Goal: Task Accomplishment & Management: Use online tool/utility

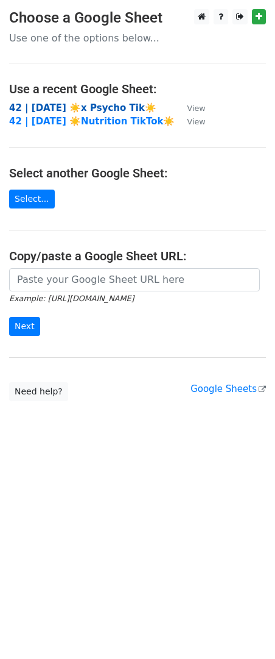
click at [87, 104] on strong "42 | SEPT 1 ☀️x Psycho Tik☀️" at bounding box center [82, 107] width 147 height 11
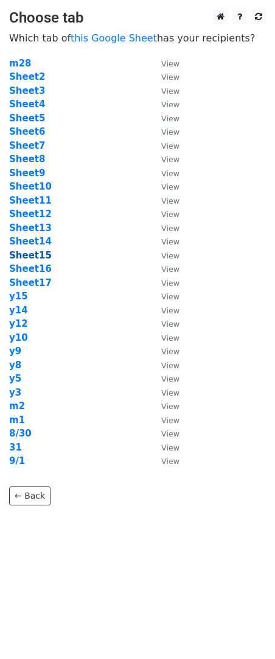
click at [38, 257] on strong "Sheet15" at bounding box center [30, 255] width 43 height 11
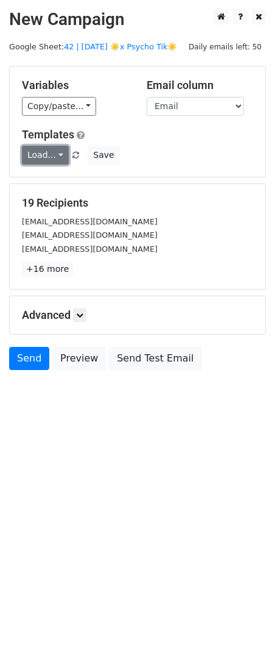
click at [25, 155] on link "Load..." at bounding box center [45, 155] width 47 height 19
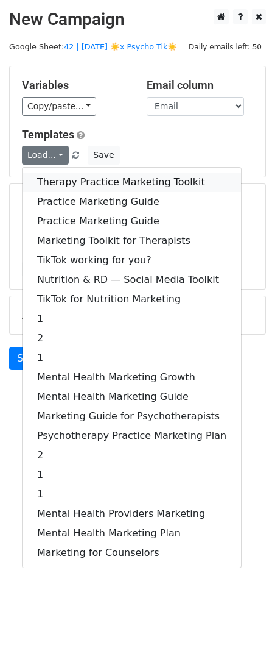
click at [97, 186] on link "Therapy Practice Marketing Toolkit" at bounding box center [132, 182] width 219 height 20
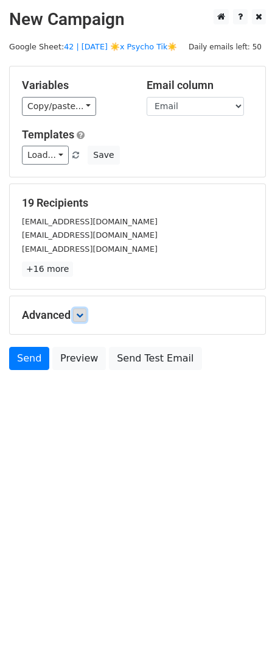
click at [83, 318] on icon at bounding box center [79, 314] width 7 height 7
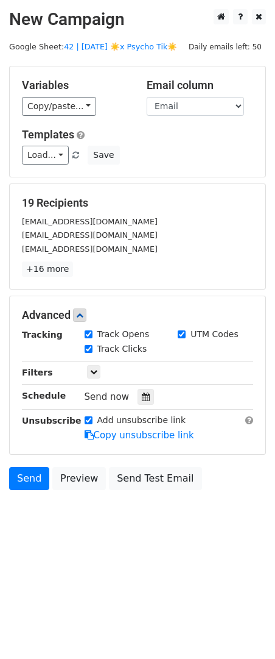
click at [142, 392] on icon at bounding box center [146, 396] width 8 height 9
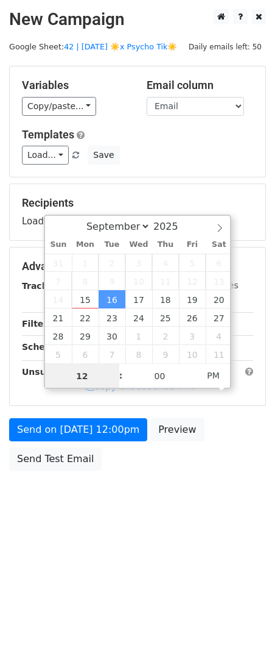
scroll to position [1, 0]
type input "2025-09-15 13:06"
type input "01"
type input "06"
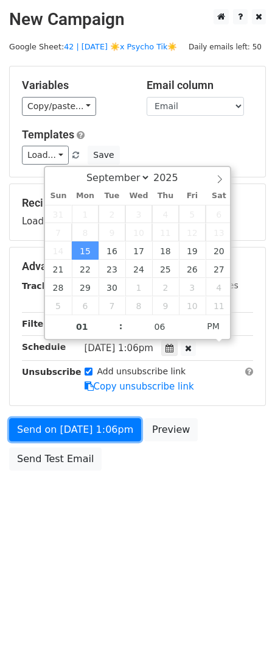
click at [76, 438] on form "Variables Copy/paste... {{Email}} Email column Email Templates Load... Therapy …" at bounding box center [137, 271] width 257 height 411
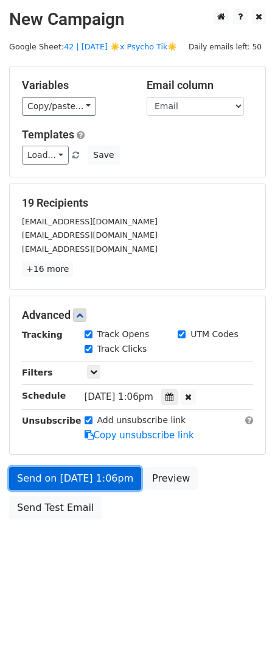
click at [20, 481] on link "Send on Sep 15 at 1:06pm" at bounding box center [75, 478] width 132 height 23
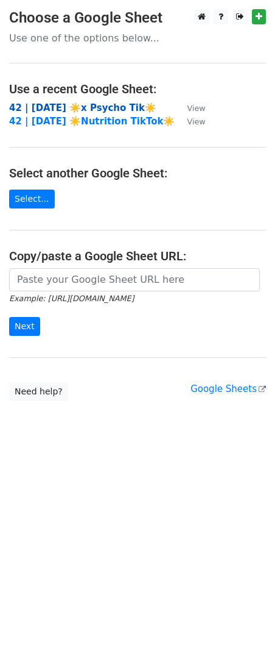
click at [66, 105] on strong "42 | SEPT 1 ☀️x Psycho Tik☀️" at bounding box center [82, 107] width 147 height 11
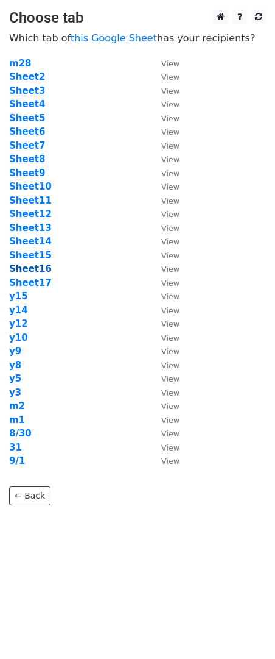
click at [41, 267] on strong "Sheet16" at bounding box center [30, 268] width 43 height 11
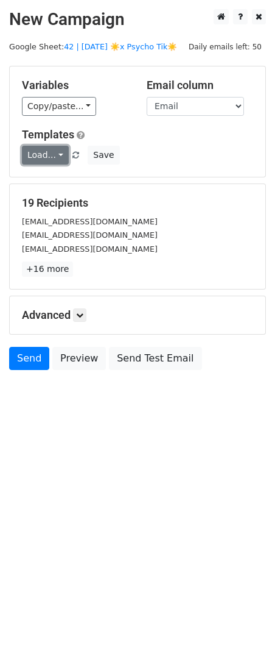
click at [40, 147] on link "Load..." at bounding box center [45, 155] width 47 height 19
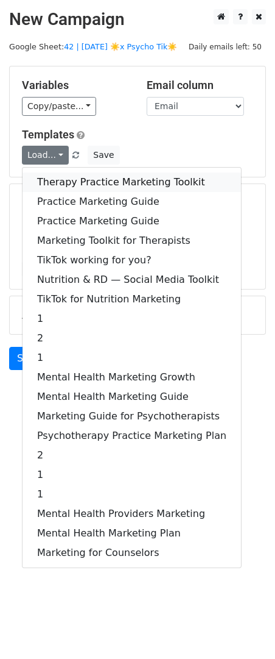
click at [47, 180] on link "Therapy Practice Marketing Toolkit" at bounding box center [132, 182] width 219 height 20
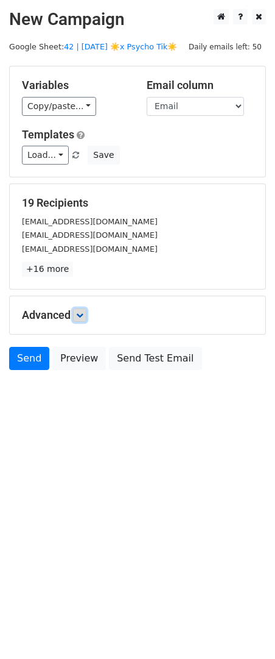
click at [83, 316] on icon at bounding box center [79, 314] width 7 height 7
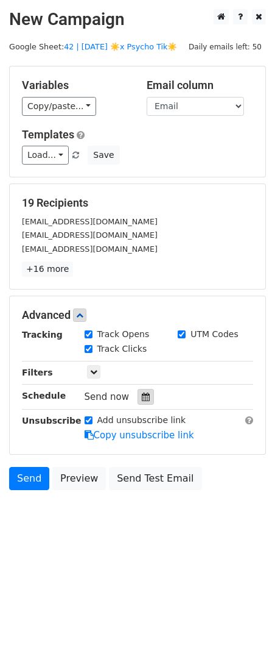
click at [138, 391] on div at bounding box center [146, 397] width 16 height 16
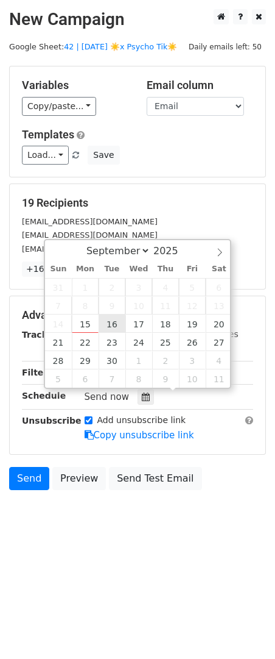
type input "2025-09-16 12:00"
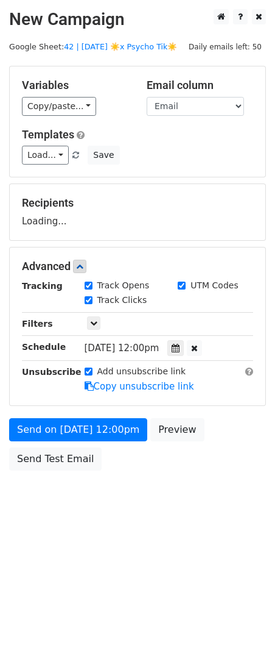
click at [94, 445] on div "Send on Sep 16 at 12:00pm Preview Send Test Email" at bounding box center [137, 447] width 275 height 59
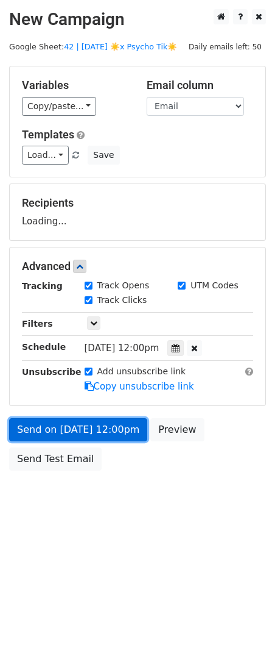
click at [98, 436] on link "Send on Sep 16 at 12:00pm" at bounding box center [78, 429] width 138 height 23
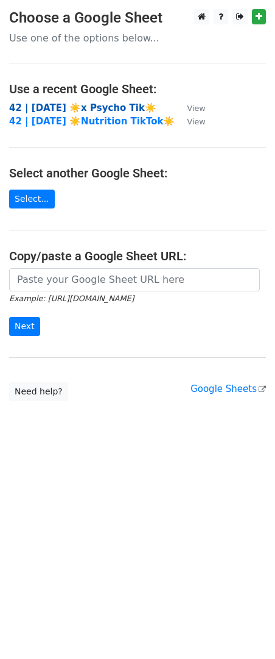
click at [64, 104] on strong "42 | [DATE] ☀️x Psycho Tik☀️" at bounding box center [82, 107] width 147 height 11
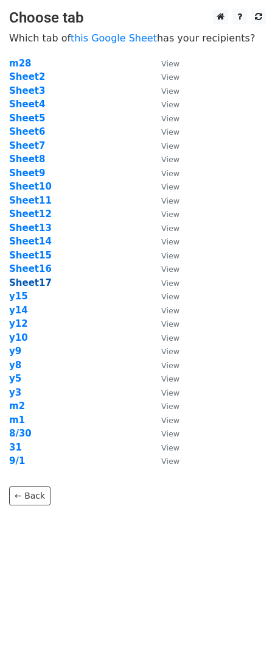
click at [36, 280] on strong "Sheet17" at bounding box center [30, 282] width 43 height 11
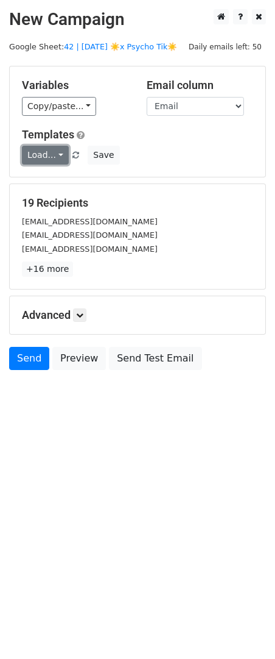
click at [50, 158] on link "Load..." at bounding box center [45, 155] width 47 height 19
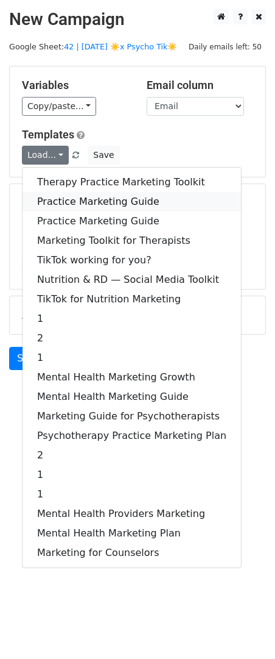
click at [63, 197] on link "Practice Marketing Guide" at bounding box center [132, 202] width 219 height 20
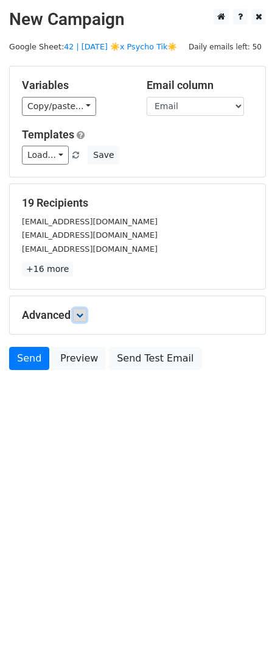
click at [86, 319] on link at bounding box center [79, 314] width 13 height 13
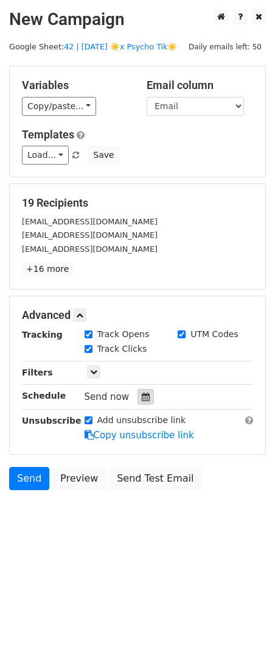
click at [146, 394] on div at bounding box center [146, 397] width 16 height 16
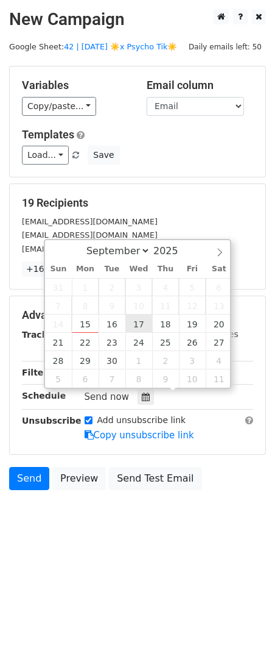
type input "2025-09-17 12:00"
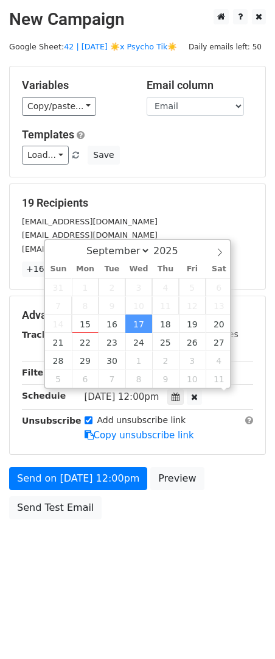
scroll to position [1, 0]
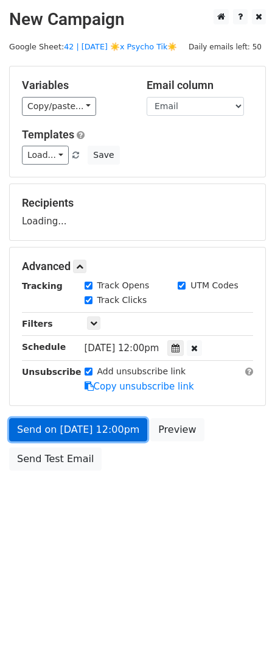
click at [102, 438] on link "Send on Sep 17 at 12:00pm" at bounding box center [78, 429] width 138 height 23
